Goal: Transaction & Acquisition: Obtain resource

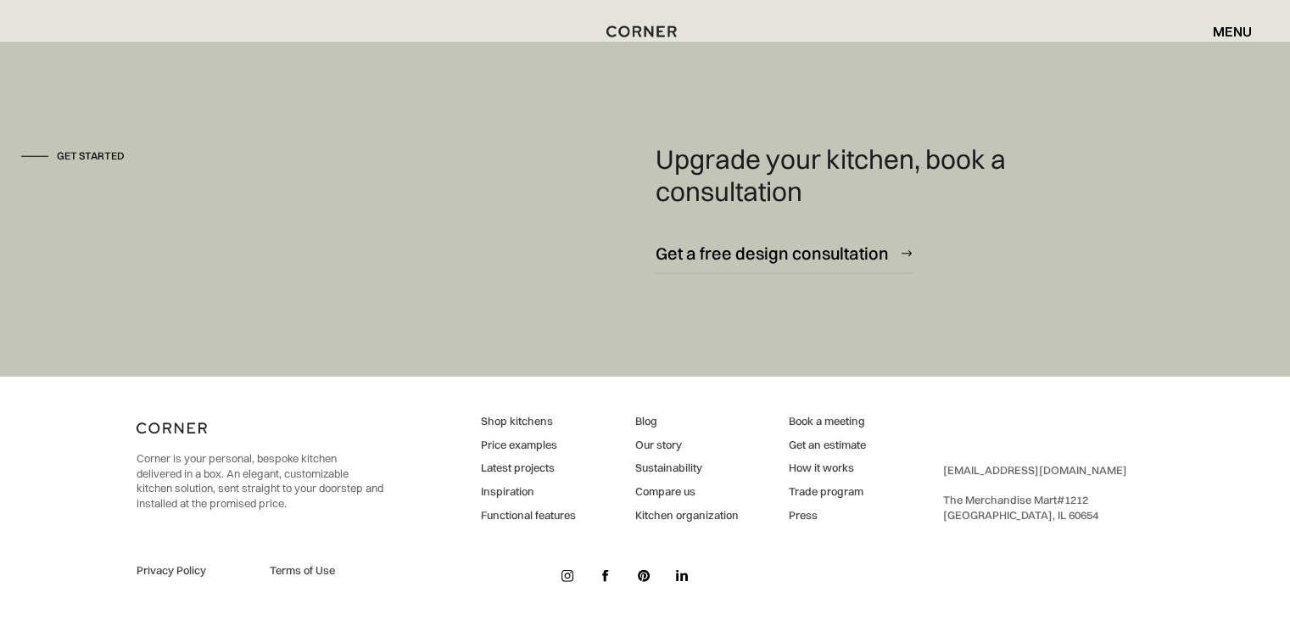
scroll to position [11036, 0]
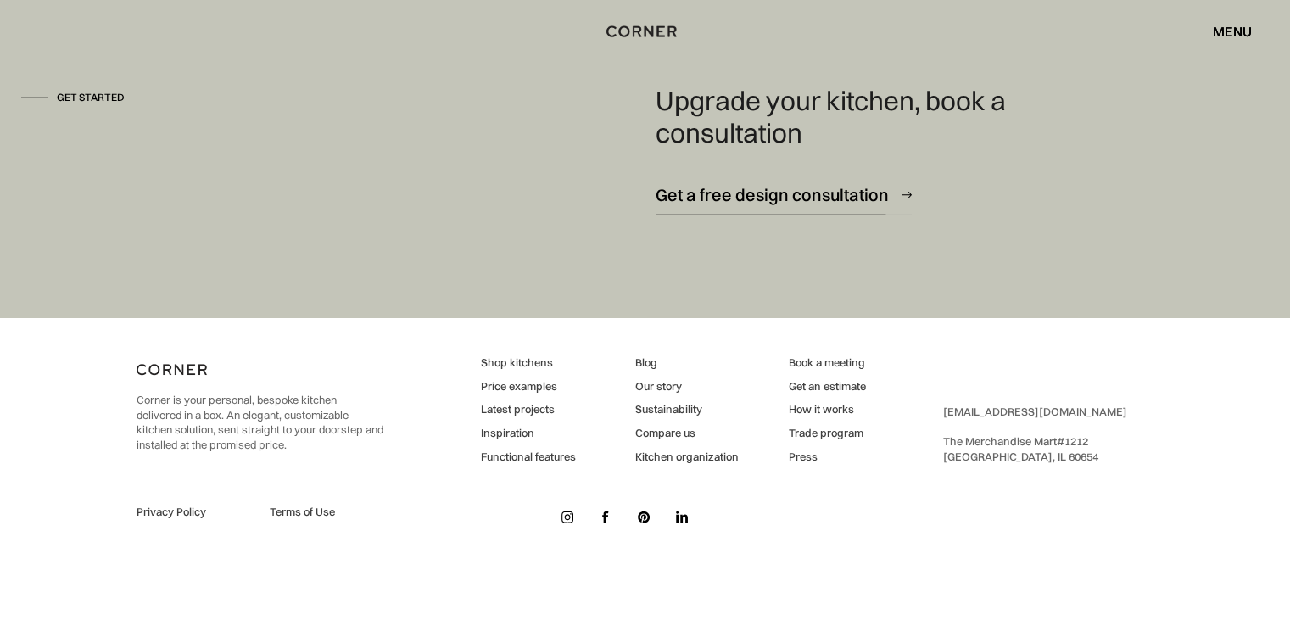
click at [831, 187] on div "Get a free design consultation" at bounding box center [772, 194] width 233 height 23
click at [1223, 33] on div "menu" at bounding box center [1232, 32] width 39 height 14
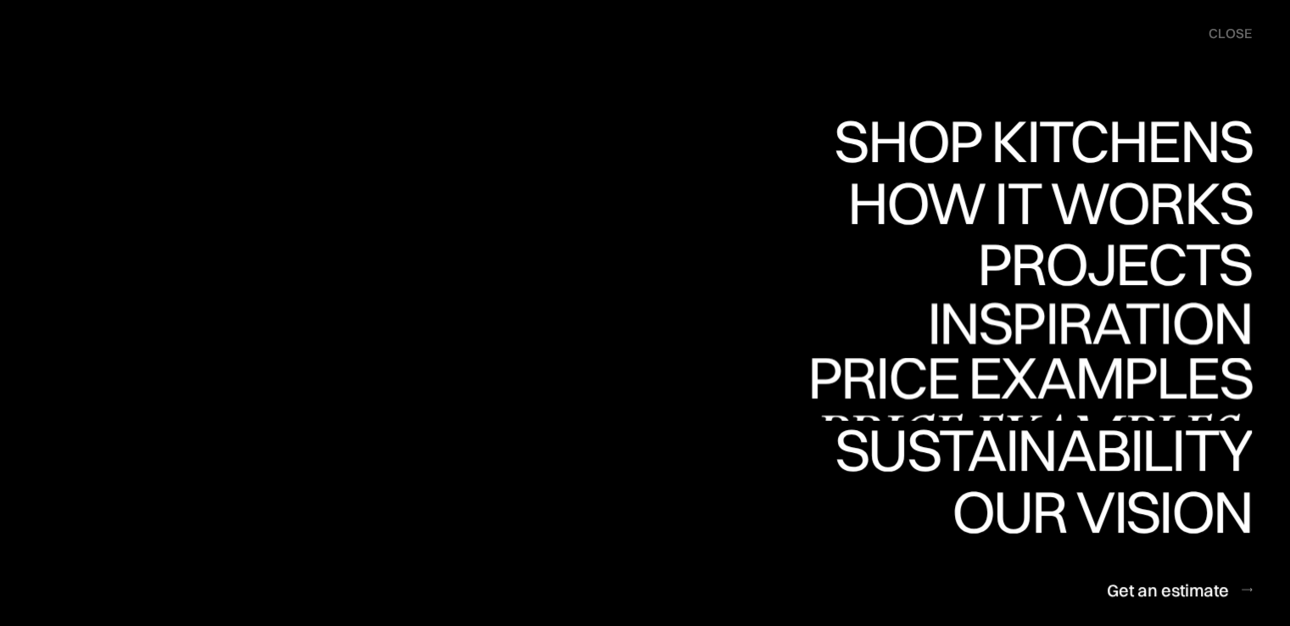
click at [970, 378] on div "Price examples" at bounding box center [1029, 377] width 444 height 59
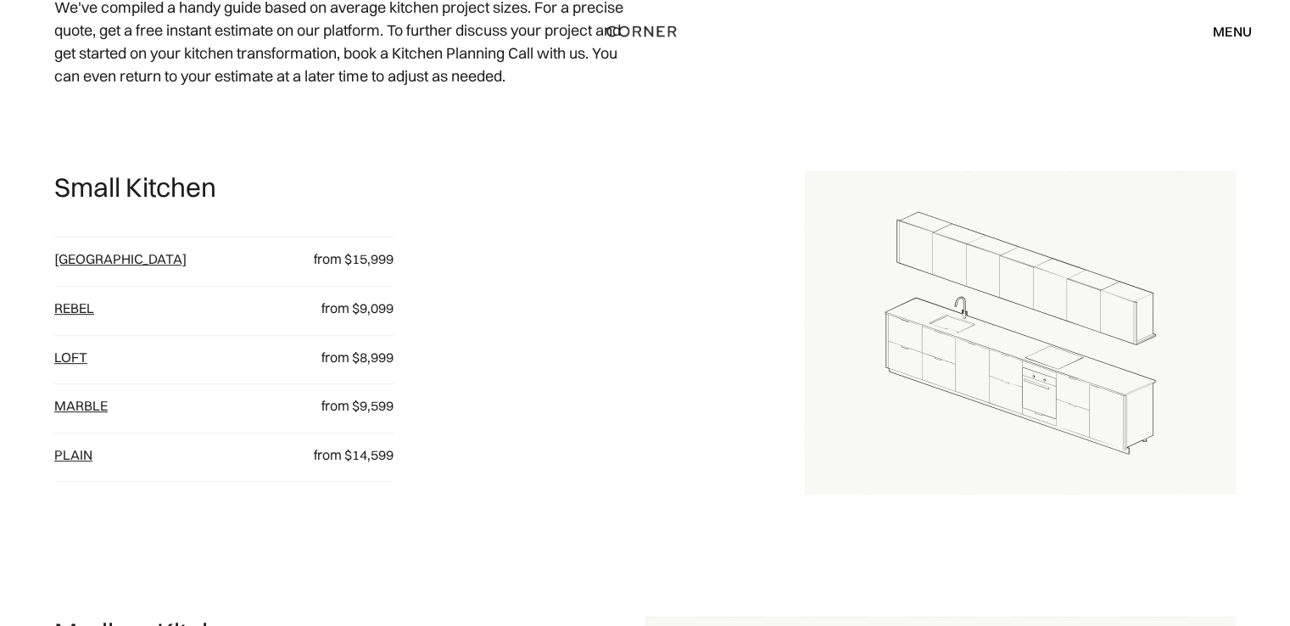
scroll to position [763, 0]
click at [86, 261] on link "[GEOGRAPHIC_DATA]" at bounding box center [120, 257] width 132 height 17
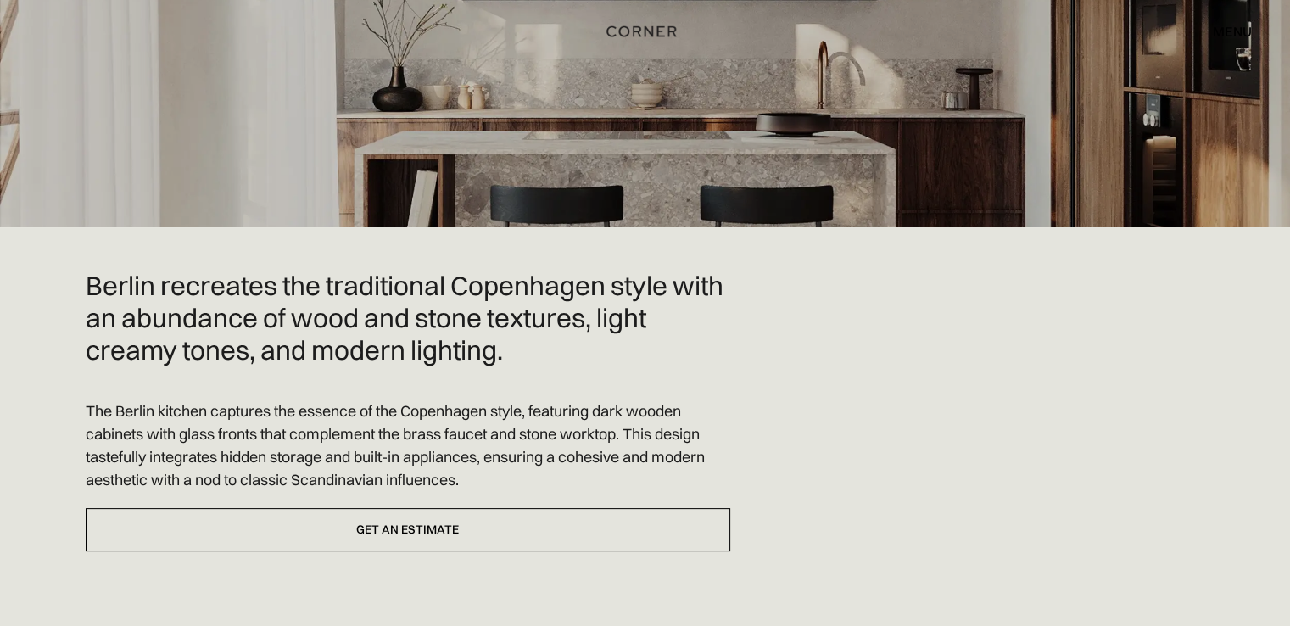
scroll to position [380, 0]
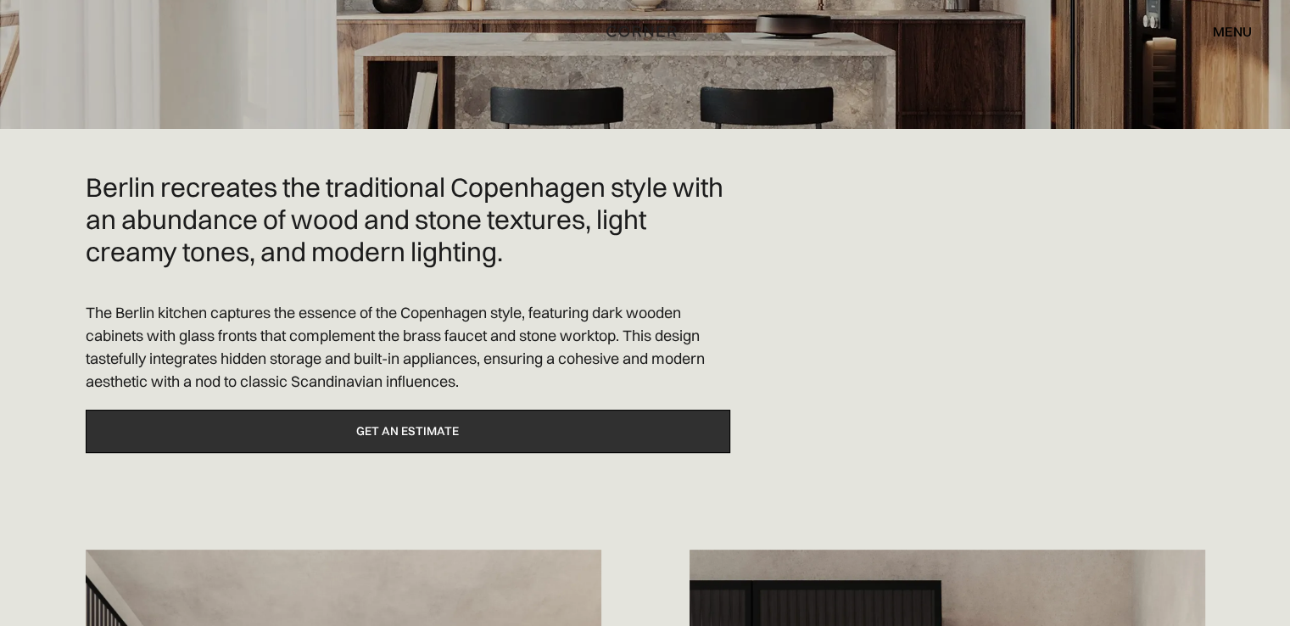
click at [435, 449] on link "Get an estimate" at bounding box center [408, 431] width 645 height 43
